Goal: Complete application form

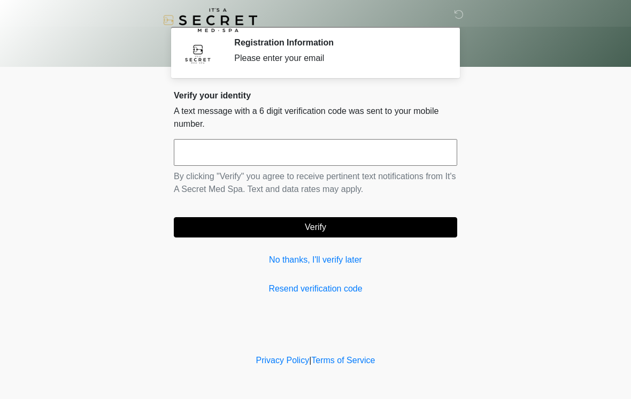
click at [424, 143] on input "text" at bounding box center [315, 152] width 283 height 27
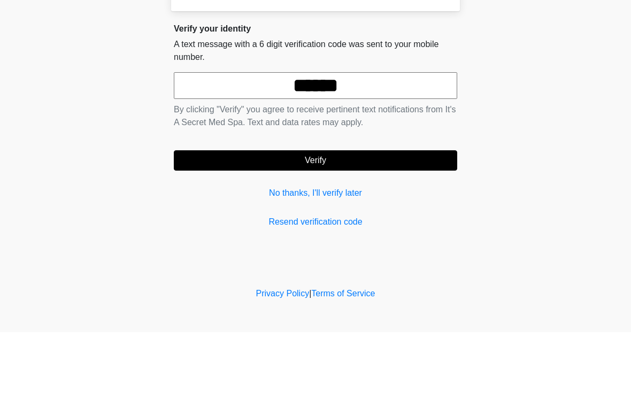
type input "******"
click at [395, 217] on button "Verify" at bounding box center [315, 227] width 283 height 20
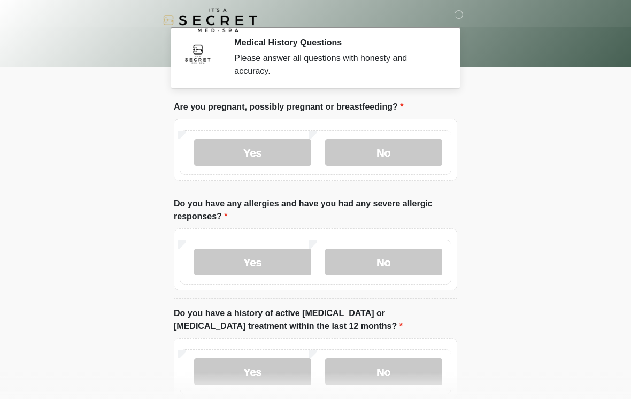
click at [413, 155] on label "No" at bounding box center [383, 152] width 117 height 27
click at [380, 259] on label "No" at bounding box center [383, 262] width 117 height 27
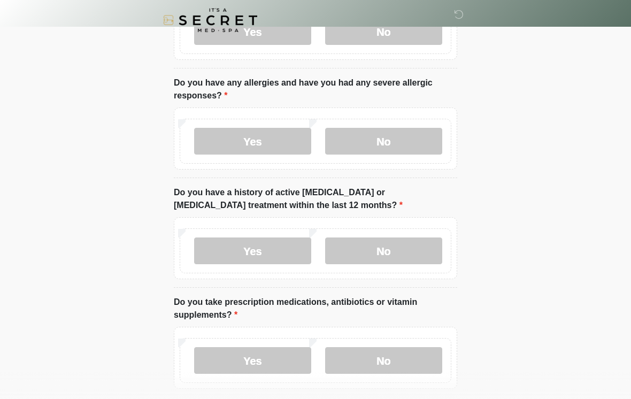
click at [405, 254] on label "No" at bounding box center [383, 250] width 117 height 27
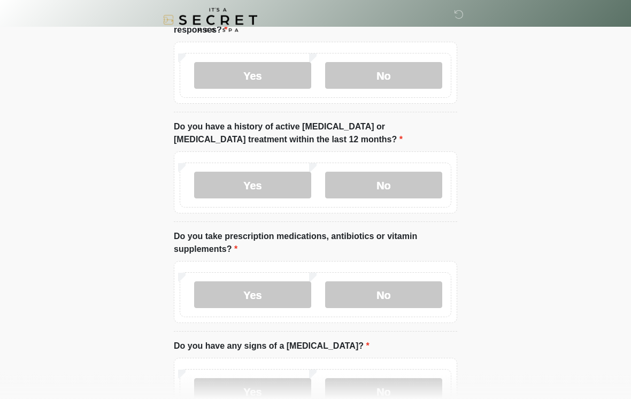
scroll to position [187, 0]
click at [369, 292] on label "No" at bounding box center [383, 294] width 117 height 27
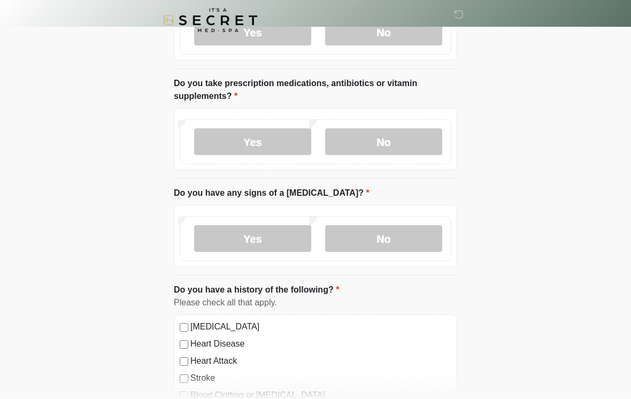
scroll to position [355, 0]
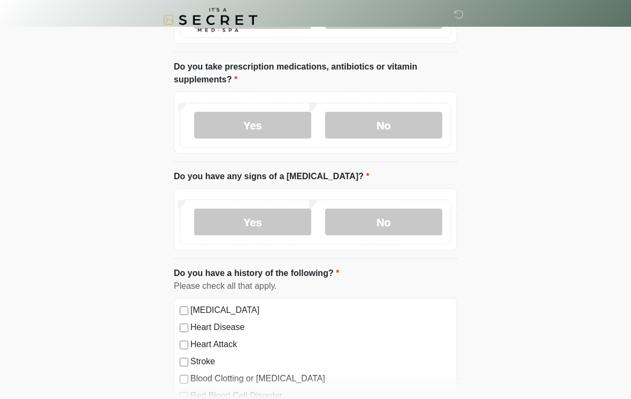
click at [407, 209] on label "No" at bounding box center [383, 222] width 117 height 27
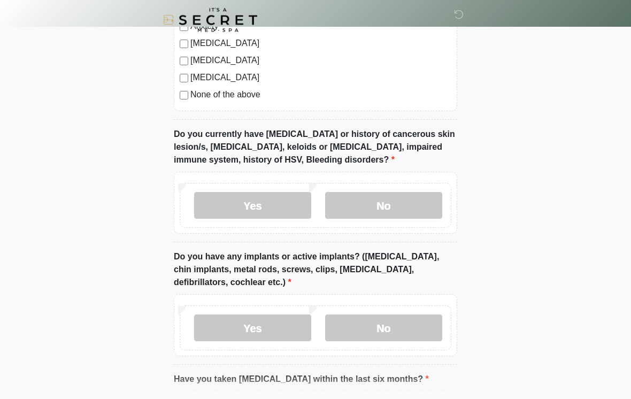
scroll to position [760, 0]
click at [386, 198] on label "No" at bounding box center [383, 205] width 117 height 27
click at [392, 327] on label "No" at bounding box center [383, 327] width 117 height 27
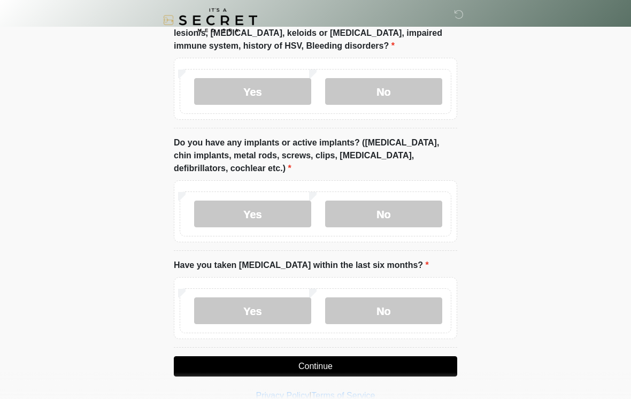
scroll to position [890, 0]
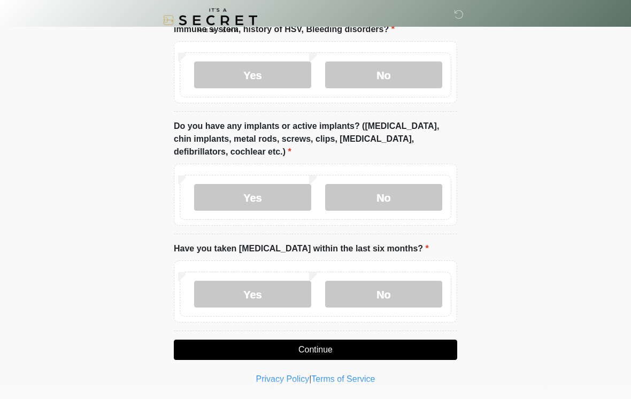
click at [374, 297] on label "No" at bounding box center [383, 294] width 117 height 27
click at [320, 347] on button "Continue" at bounding box center [315, 349] width 283 height 20
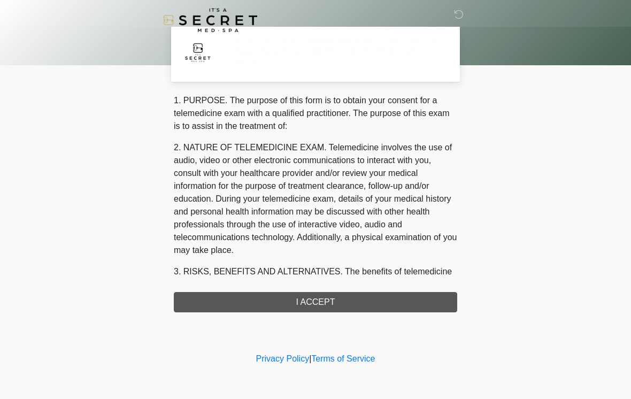
scroll to position [0, 0]
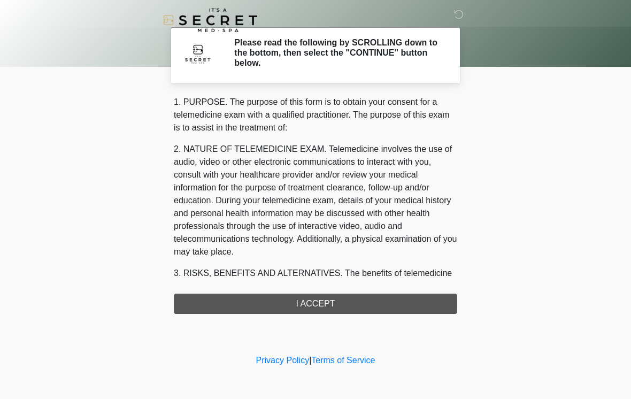
click at [323, 304] on div "1. PURPOSE. The purpose of this form is to obtain your consent for a telemedici…" at bounding box center [315, 205] width 283 height 218
click at [328, 298] on div "1. PURPOSE. The purpose of this form is to obtain your consent for a telemedici…" at bounding box center [315, 205] width 283 height 218
click at [340, 302] on div "1. PURPOSE. The purpose of this form is to obtain your consent for a telemedici…" at bounding box center [315, 205] width 283 height 218
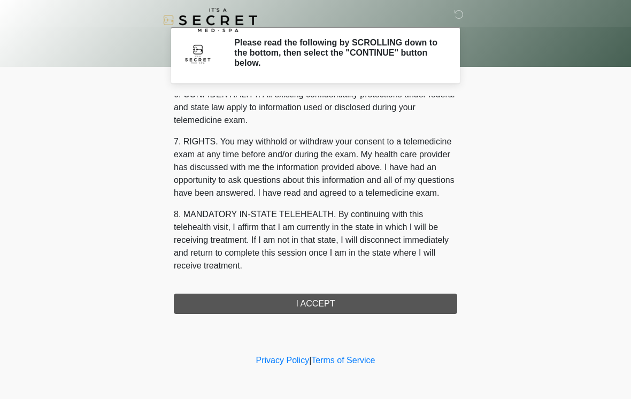
scroll to position [435, 0]
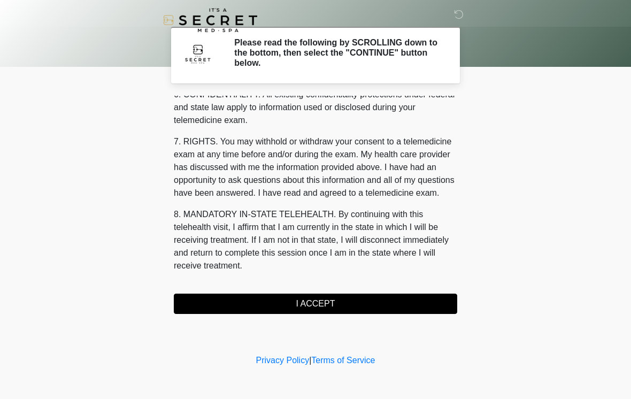
click at [319, 306] on button "I ACCEPT" at bounding box center [315, 303] width 283 height 20
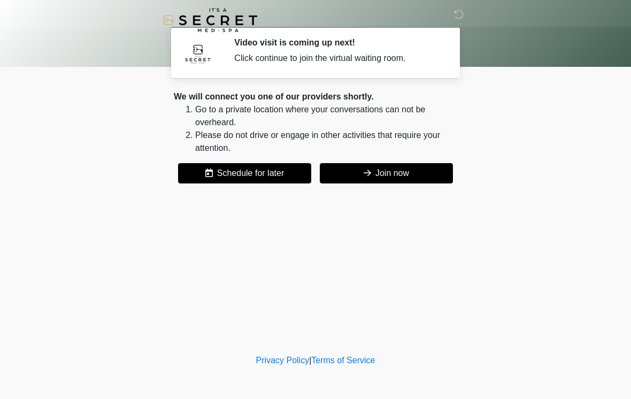
click at [388, 163] on button "Join now" at bounding box center [386, 173] width 133 height 20
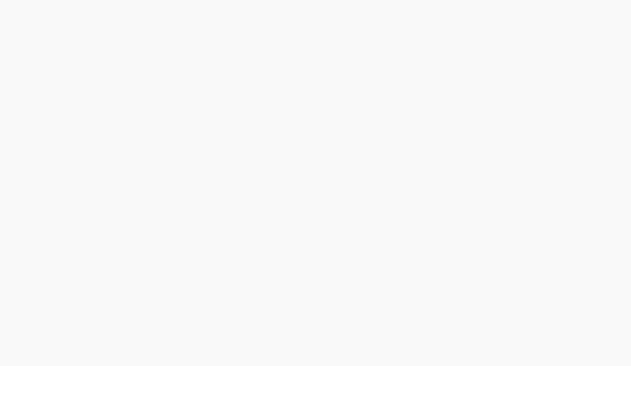
scroll to position [3, 0]
